Goal: Navigation & Orientation: Find specific page/section

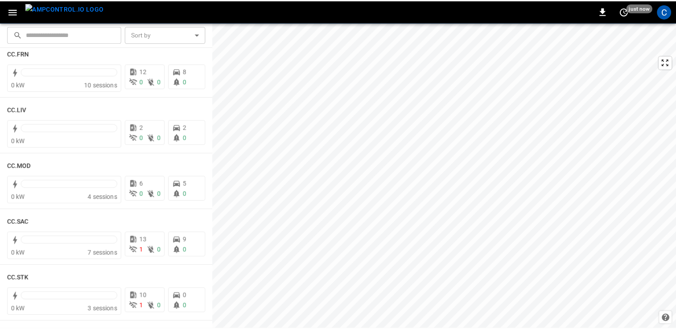
scroll to position [524, 0]
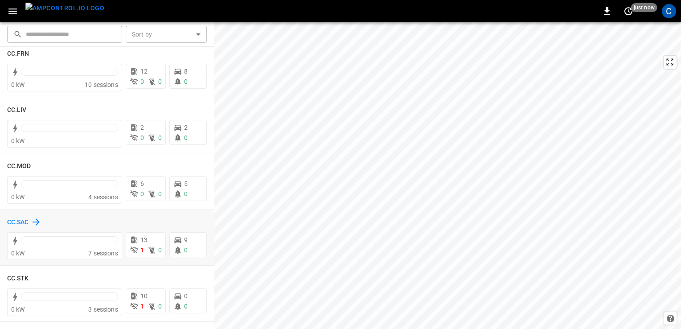
click at [16, 218] on h6 "CC.SAC" at bounding box center [18, 222] width 22 height 10
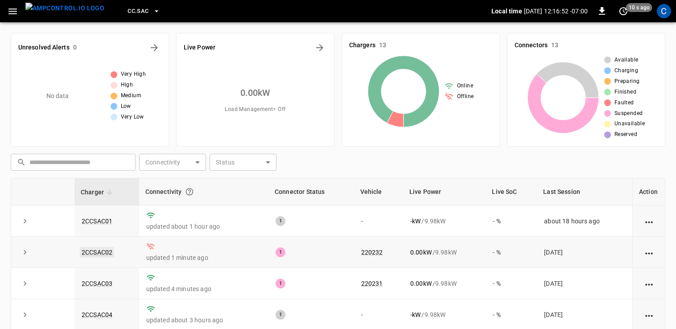
click at [105, 249] on link "2CCSAC02" at bounding box center [97, 252] width 34 height 11
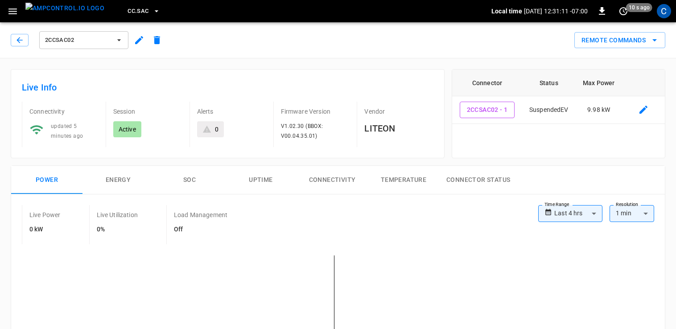
click at [127, 12] on span "CC.SAC" at bounding box center [137, 11] width 21 height 10
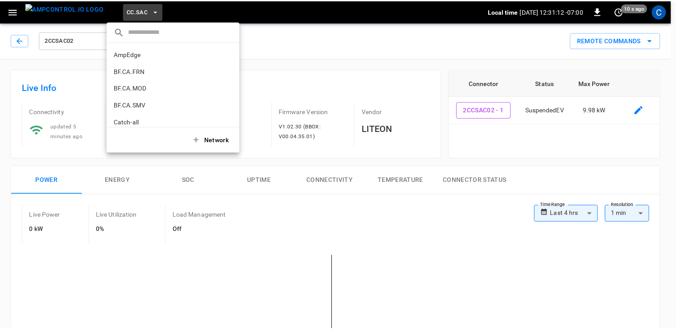
scroll to position [234, 0]
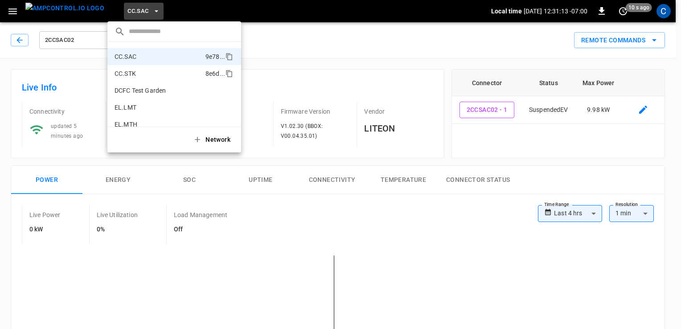
click at [143, 69] on p "CC.STK" at bounding box center [158, 73] width 87 height 9
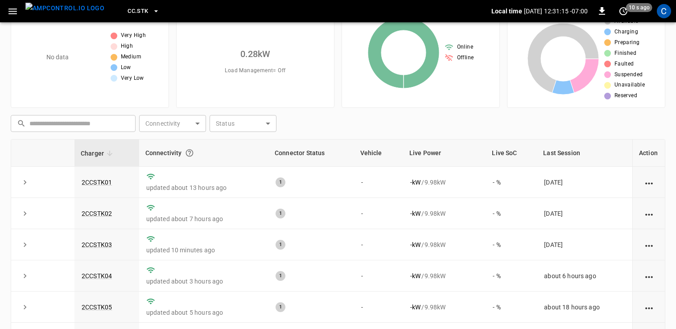
scroll to position [46, 0]
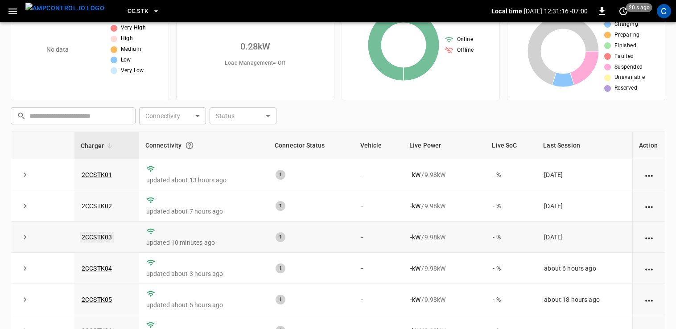
click at [105, 236] on link "2CCSTK03" at bounding box center [97, 237] width 34 height 11
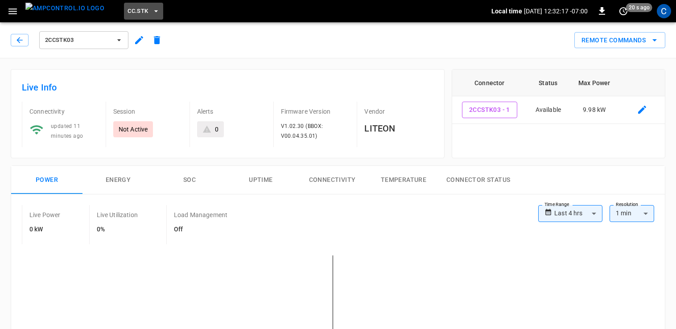
click at [127, 13] on span "CC.STK" at bounding box center [137, 11] width 20 height 10
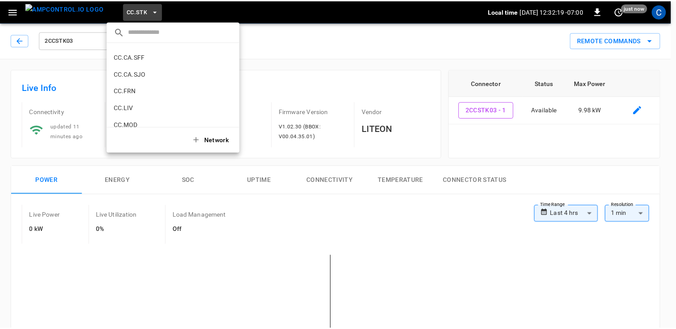
scroll to position [150, 0]
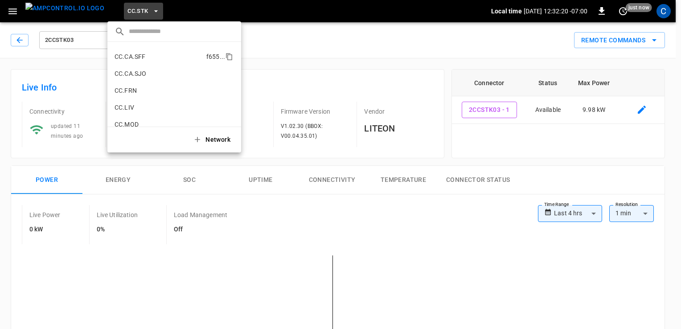
click at [139, 59] on p "CC.CA.SFF" at bounding box center [159, 56] width 88 height 9
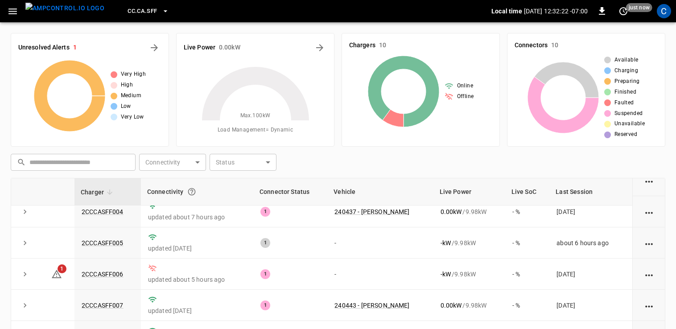
scroll to position [107, 0]
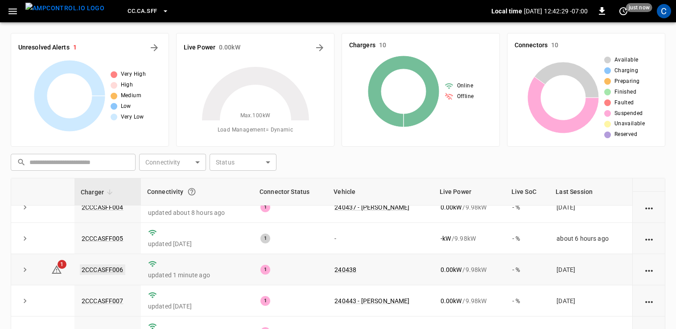
click at [120, 265] on link "2CCCASFF006" at bounding box center [102, 269] width 45 height 11
